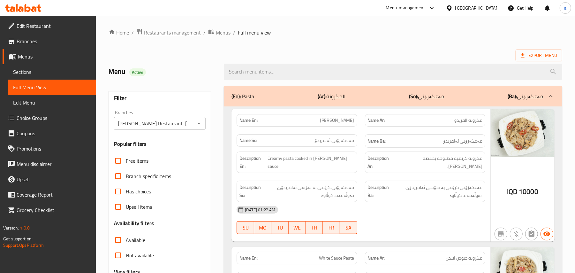
click at [174, 30] on span "Restaurants management" at bounding box center [172, 33] width 57 height 8
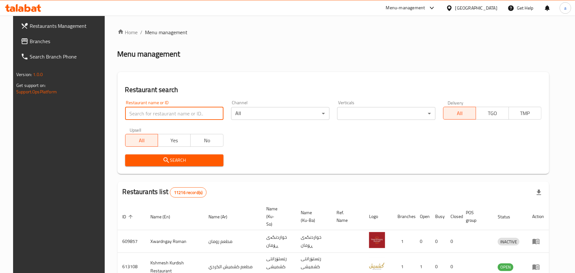
click at [148, 111] on input "search" at bounding box center [174, 113] width 98 height 13
paste input "Sharoma"
type input "Sharoma"
click button "Search" at bounding box center [174, 160] width 98 height 12
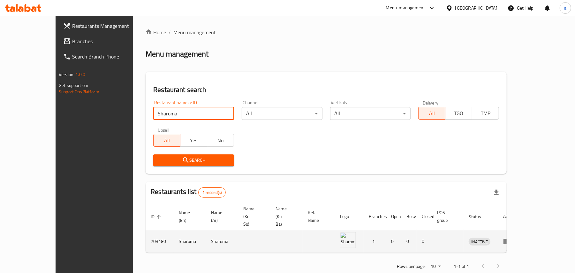
click at [511, 237] on icon "enhanced table" at bounding box center [507, 241] width 8 height 8
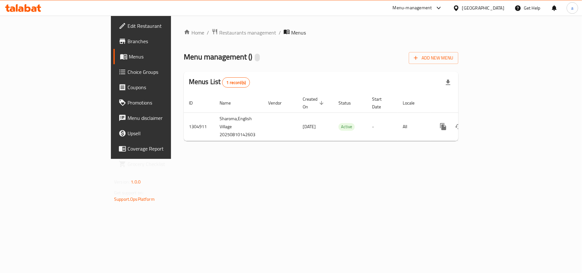
click at [127, 24] on span "Edit Restaurant" at bounding box center [164, 26] width 75 height 8
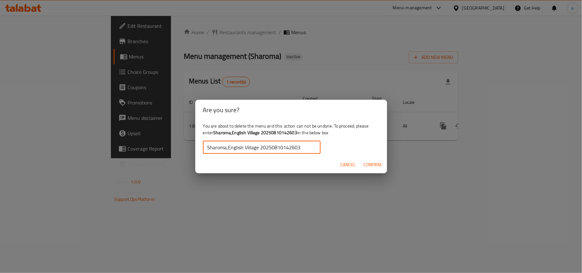
type input "Sharoma,English Village 20250810142603"
click at [379, 169] on span "Confirm" at bounding box center [372, 165] width 18 height 8
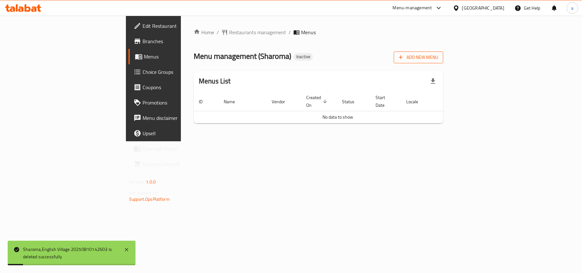
click at [443, 63] on button "Add New Menu" at bounding box center [419, 57] width 50 height 12
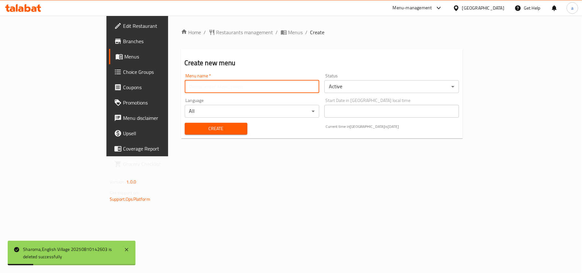
drag, startPoint x: 188, startPoint y: 89, endPoint x: 187, endPoint y: 86, distance: 4.2
click at [188, 89] on input "text" at bounding box center [252, 86] width 134 height 13
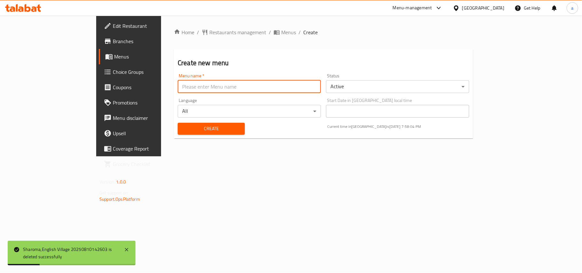
type input "AMAR"
click at [183, 133] on span "Create" at bounding box center [211, 129] width 57 height 8
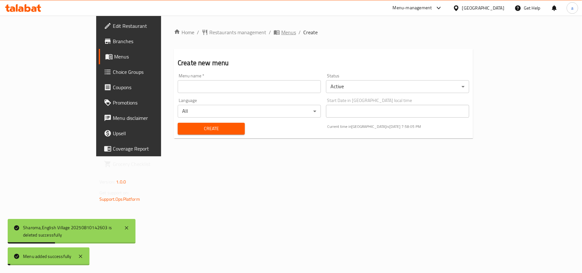
drag, startPoint x: 228, startPoint y: 34, endPoint x: 246, endPoint y: 48, distance: 23.0
click at [281, 34] on span "Menus" at bounding box center [288, 32] width 15 height 8
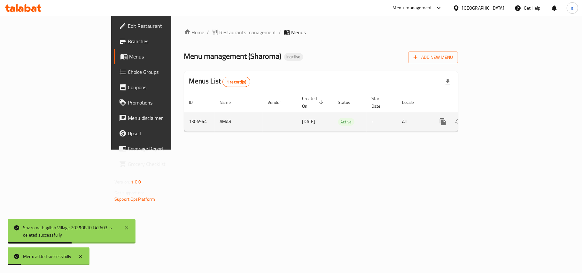
click at [493, 118] on icon "enhanced table" at bounding box center [489, 122] width 8 height 8
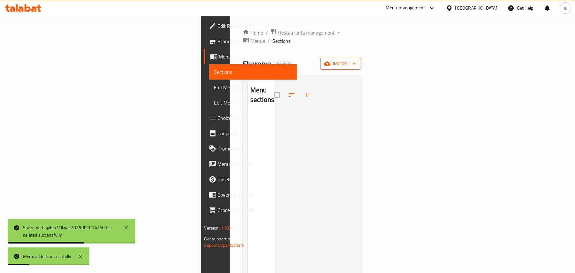
click at [356, 60] on span "import" at bounding box center [340, 64] width 31 height 8
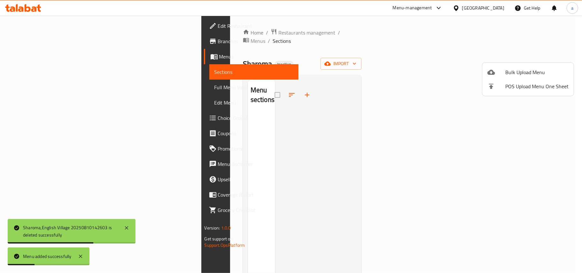
click at [494, 76] on icon at bounding box center [491, 72] width 8 height 8
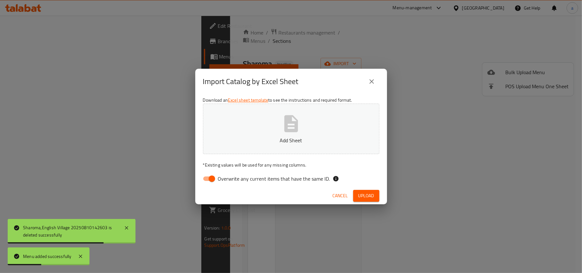
click at [206, 179] on input "Overwrite any current items that have the same ID." at bounding box center [212, 178] width 36 height 12
checkbox input "false"
click at [261, 132] on button "Add Sheet" at bounding box center [291, 128] width 176 height 50
click at [361, 191] on button "Upload" at bounding box center [366, 196] width 26 height 12
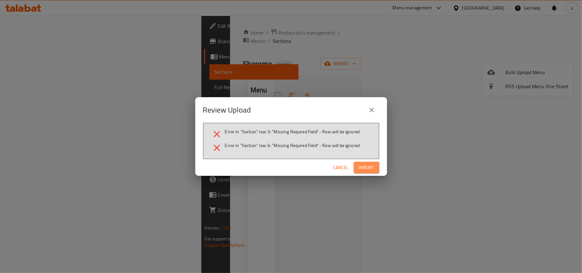
click at [367, 169] on span "Import" at bounding box center [366, 168] width 15 height 8
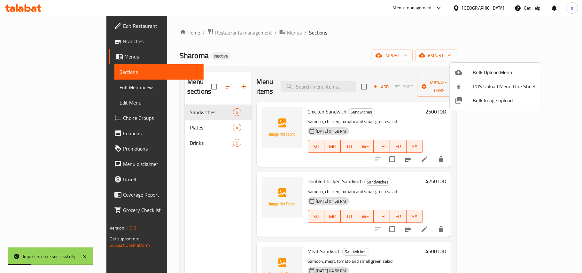
click at [412, 162] on div at bounding box center [291, 136] width 582 height 273
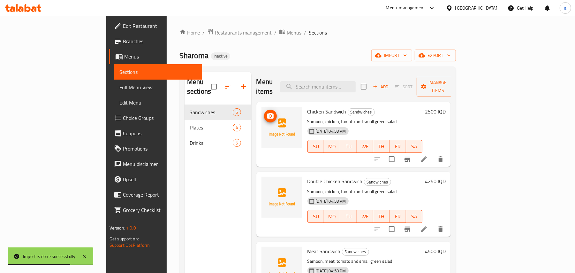
click at [262, 114] on img at bounding box center [282, 127] width 41 height 41
click at [267, 112] on icon "upload picture" at bounding box center [271, 116] width 8 height 8
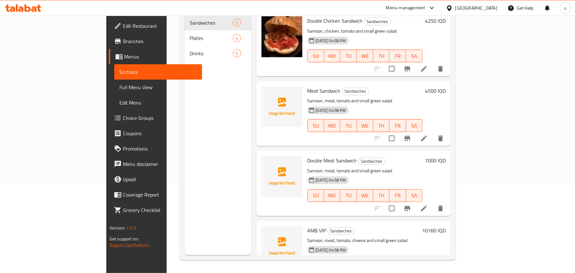
scroll to position [100, 0]
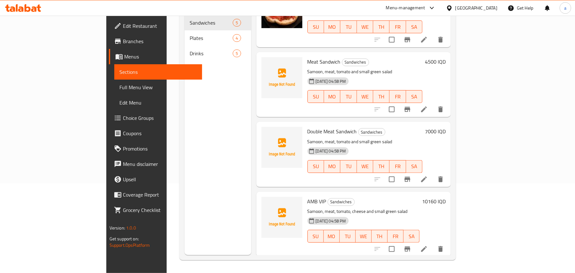
click at [308, 198] on span "AMB VIP" at bounding box center [317, 201] width 19 height 10
copy h6 "AMB VIP"
click at [305, 124] on div "Double Meat Sandwich Sandwiches Samoon, meat, tomato and small green salad [DAT…" at bounding box center [365, 154] width 120 height 60
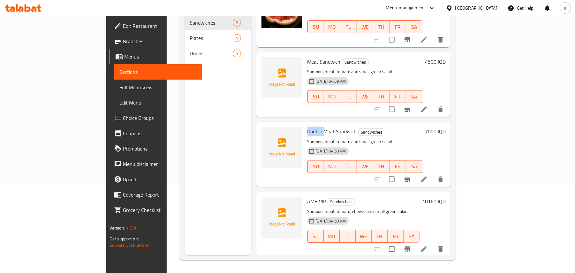
click at [305, 124] on div "Double Meat Sandwich Sandwiches Samoon, meat, tomato and small green salad [DAT…" at bounding box center [365, 154] width 120 height 60
click at [305, 133] on div "Double Meat Sandwich Sandwiches Samoon, meat, tomato and small green salad [DAT…" at bounding box center [365, 154] width 120 height 60
click at [308, 132] on span "Double Meat Sandwich" at bounding box center [333, 131] width 50 height 10
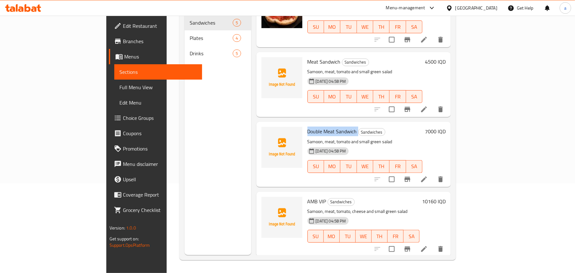
copy h6 "Double Meat Sandwich"
click at [308, 58] on span "Meat Sandwich" at bounding box center [324, 62] width 33 height 10
copy h6 "Meat Sandwich"
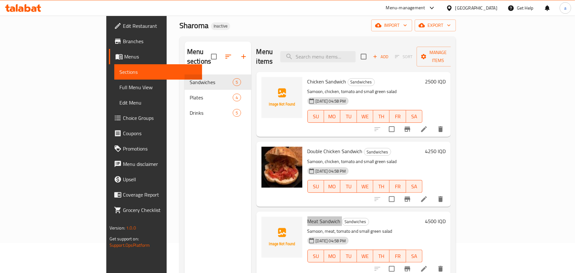
scroll to position [0, 0]
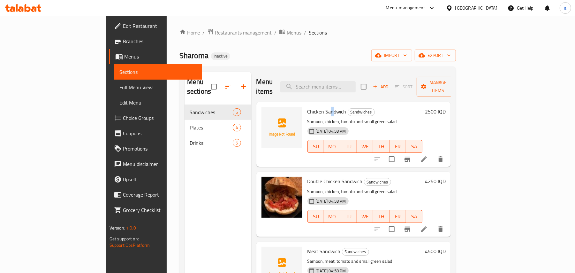
click at [308, 107] on span "Chicken Sandwich" at bounding box center [327, 112] width 39 height 10
copy h6 "Chicken Sandwich"
click at [422, 187] on p "Samoon, chicken, tomato and small green salad" at bounding box center [365, 191] width 115 height 8
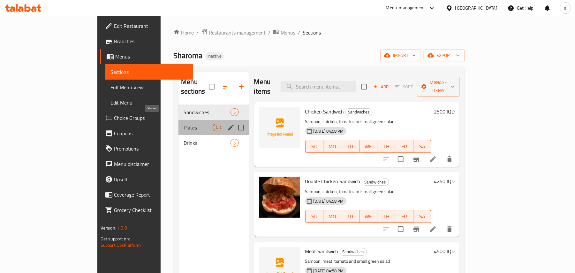
click at [184, 124] on span "Plates" at bounding box center [198, 128] width 29 height 8
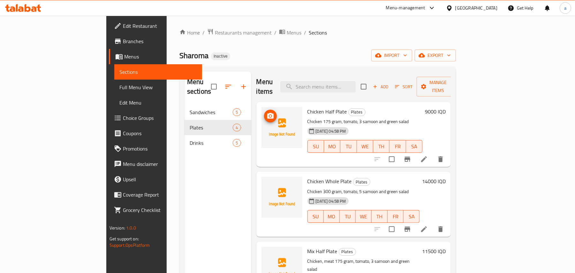
click at [264, 112] on span "upload picture" at bounding box center [270, 116] width 13 height 8
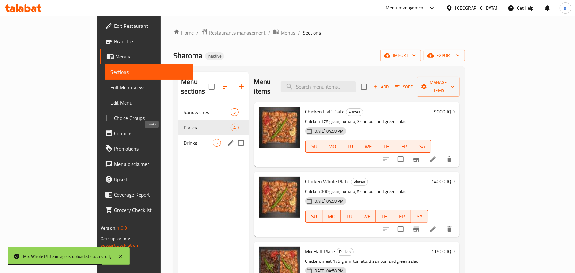
click at [179, 135] on div "Drinks 5" at bounding box center [214, 142] width 70 height 15
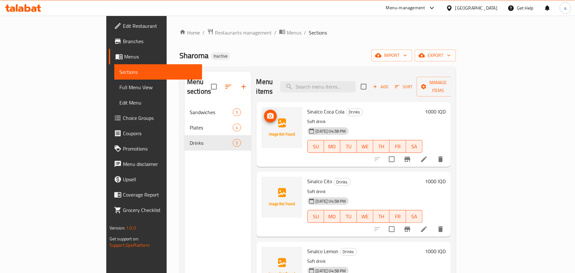
click at [264, 112] on span "upload picture" at bounding box center [270, 116] width 13 height 8
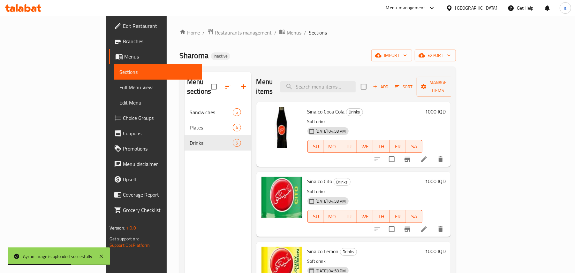
click at [119, 86] on span "Full Menu View" at bounding box center [158, 87] width 78 height 8
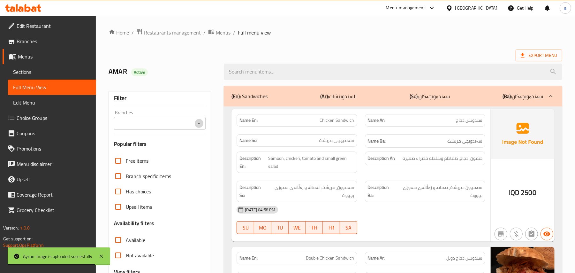
click at [198, 127] on icon "Open" at bounding box center [199, 123] width 8 height 8
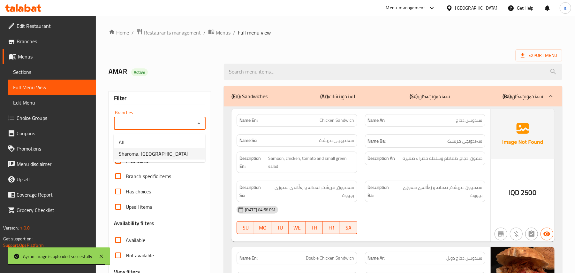
click at [161, 157] on span "Sharoma, [GEOGRAPHIC_DATA]" at bounding box center [154, 154] width 70 height 8
type input "Sharoma, [GEOGRAPHIC_DATA]"
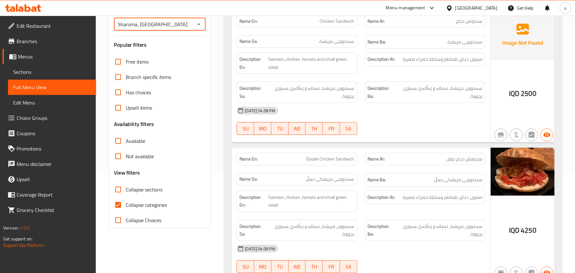
click at [127, 209] on span "Collapse categories" at bounding box center [146, 205] width 41 height 8
click at [126, 212] on input "Collapse categories" at bounding box center [118, 204] width 15 height 15
checkbox input "false"
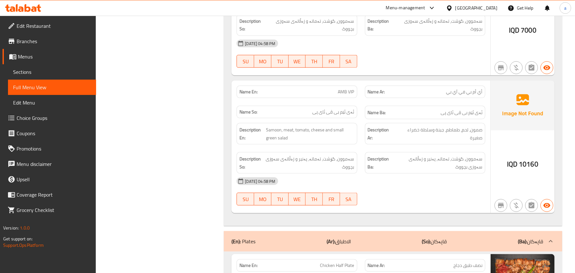
scroll to position [596, 0]
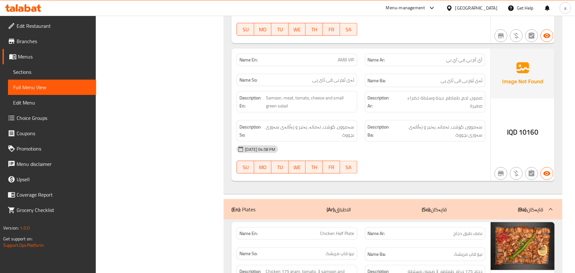
click at [345, 63] on span "AMB VIP" at bounding box center [346, 60] width 16 height 7
copy span "AMB VIP"
click at [18, 75] on span "Sections" at bounding box center [52, 72] width 78 height 8
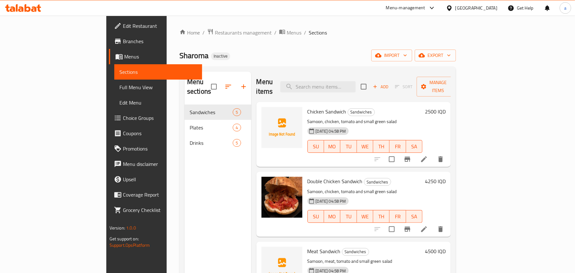
drag, startPoint x: 326, startPoint y: 95, endPoint x: 333, endPoint y: 90, distance: 8.7
click at [326, 102] on div "Chicken Sandwich Sandwiches Samoon, chicken, tomato and small green salad [DATE…" at bounding box center [353, 134] width 195 height 65
click at [340, 85] on input "search" at bounding box center [317, 86] width 75 height 11
paste input "AMB VIP"
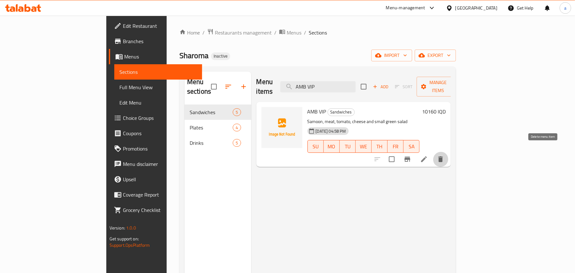
click at [443, 156] on icon "delete" at bounding box center [441, 159] width 4 height 6
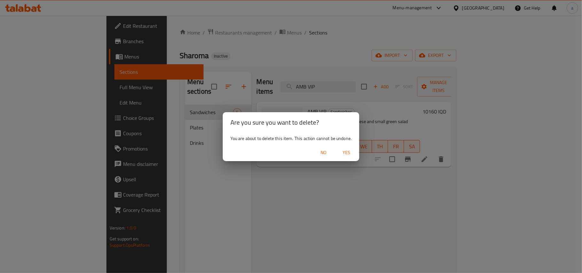
click at [352, 152] on span "Yes" at bounding box center [346, 153] width 15 height 8
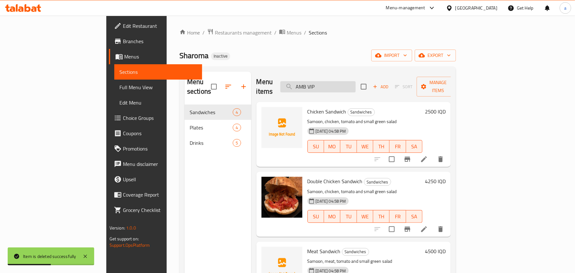
click at [356, 81] on input "AMB VIP" at bounding box center [317, 86] width 75 height 11
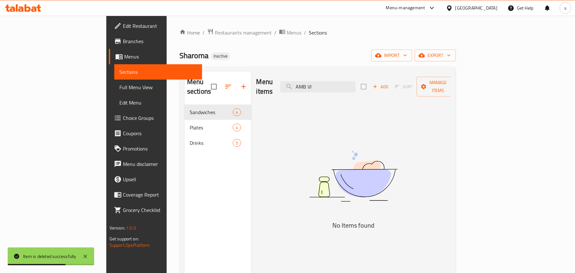
type input "AMB VI"
click at [119, 88] on span "Full Menu View" at bounding box center [158, 87] width 78 height 8
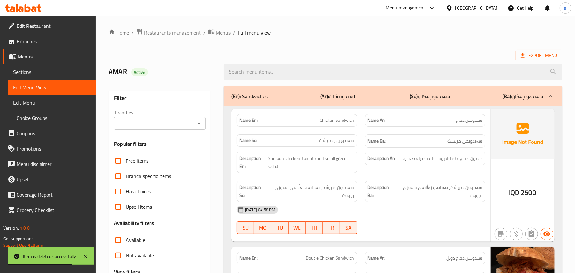
click at [201, 126] on icon "Open" at bounding box center [199, 123] width 8 height 8
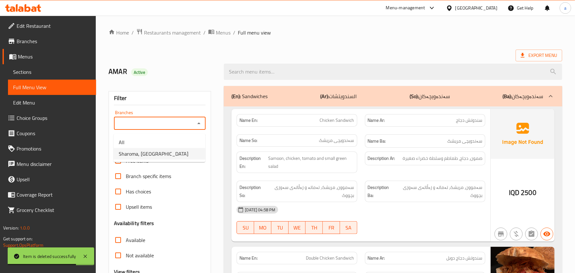
click at [186, 161] on ul "All Sharoma, [GEOGRAPHIC_DATA]" at bounding box center [160, 148] width 92 height 28
click at [199, 153] on li "Sharoma, [GEOGRAPHIC_DATA]" at bounding box center [160, 153] width 92 height 11
type input "Sharoma, [GEOGRAPHIC_DATA]"
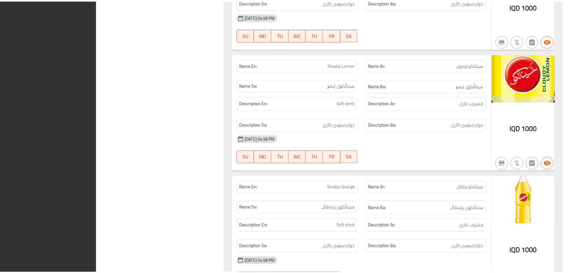
scroll to position [1609, 0]
